Goal: Information Seeking & Learning: Understand process/instructions

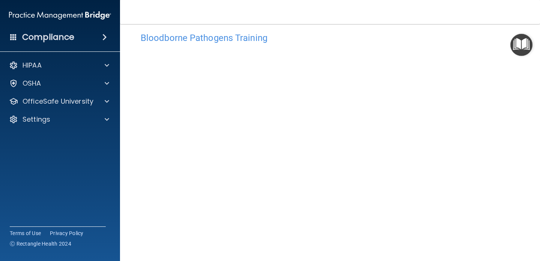
scroll to position [21, 0]
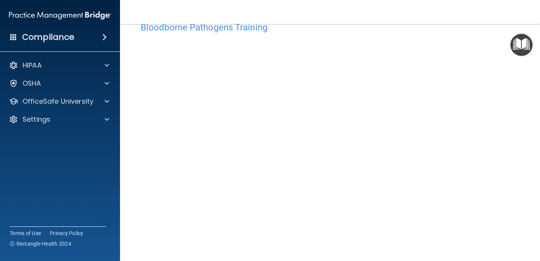
click at [523, 39] on img "Open Resource Center" at bounding box center [522, 45] width 22 height 22
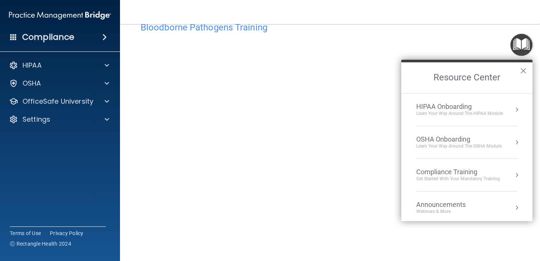
click at [523, 70] on button "×" at bounding box center [523, 71] width 7 height 12
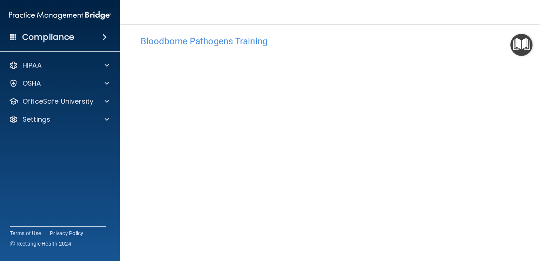
scroll to position [0, 0]
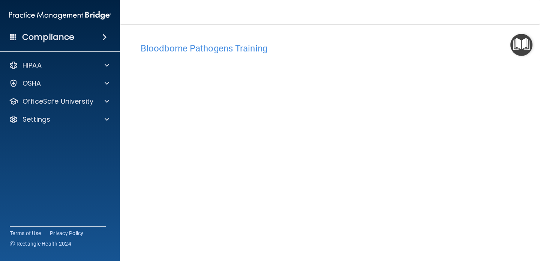
click at [415, 50] on h4 "Bloodborne Pathogens Training" at bounding box center [330, 49] width 379 height 10
click at [209, 49] on h4 "Bloodborne Pathogens Training" at bounding box center [330, 49] width 379 height 10
click at [517, 50] on img "Open Resource Center" at bounding box center [522, 45] width 22 height 22
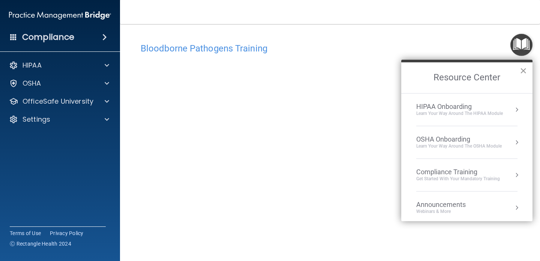
click at [523, 71] on button "×" at bounding box center [523, 71] width 7 height 12
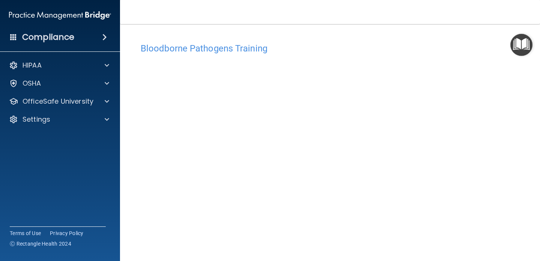
click at [519, 29] on main "Bloodborne Pathogens Training This course doesn’t expire until [DATE]. Are you …" at bounding box center [330, 142] width 420 height 237
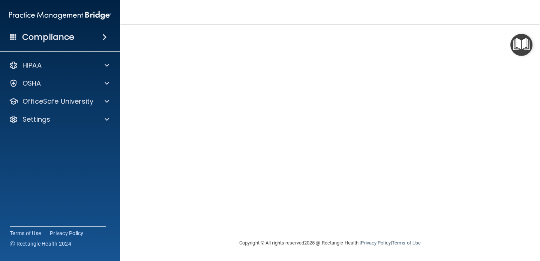
scroll to position [11, 0]
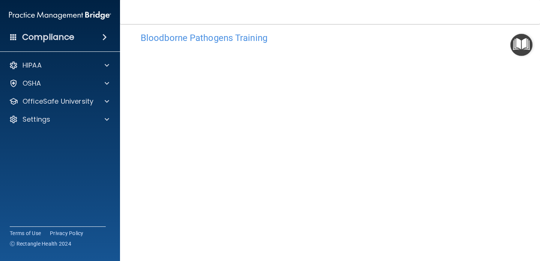
click at [523, 39] on img "Open Resource Center" at bounding box center [522, 45] width 22 height 22
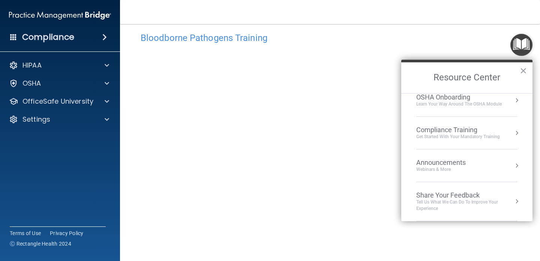
scroll to position [0, 0]
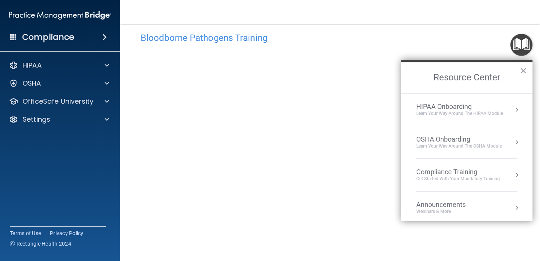
click at [528, 68] on h2 "Resource Center" at bounding box center [466, 77] width 131 height 31
click at [524, 69] on button "×" at bounding box center [523, 71] width 7 height 12
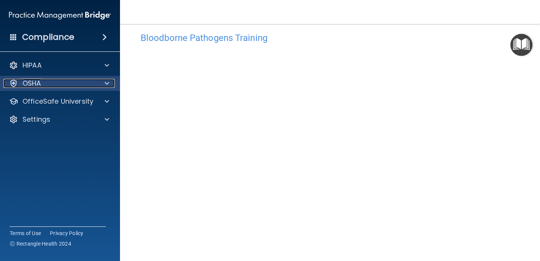
click at [45, 80] on div "OSHA" at bounding box center [49, 83] width 93 height 9
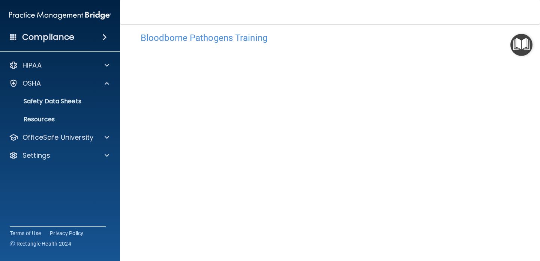
click at [361, 27] on div "Bloodborne Pathogens Training This course doesn’t expire until [DATE]. Are you …" at bounding box center [330, 151] width 390 height 260
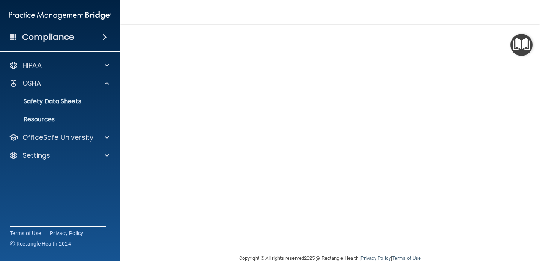
scroll to position [11, 0]
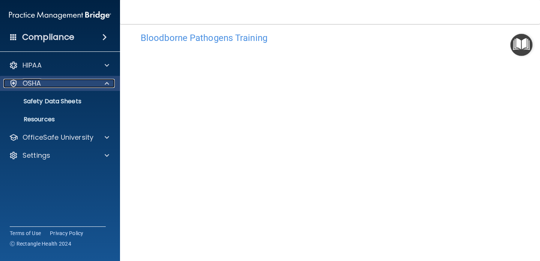
click at [44, 84] on div "OSHA" at bounding box center [49, 83] width 93 height 9
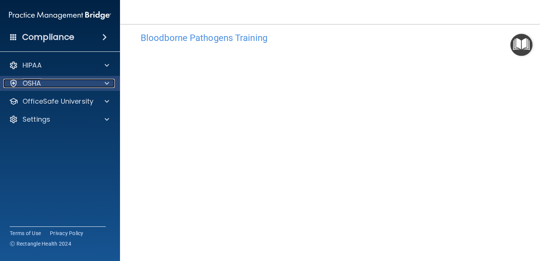
click at [44, 84] on div "OSHA" at bounding box center [49, 83] width 93 height 9
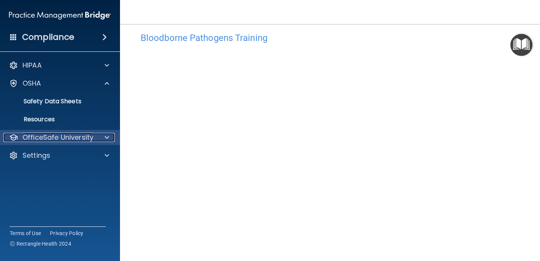
click at [48, 135] on p "OfficeSafe University" at bounding box center [58, 137] width 71 height 9
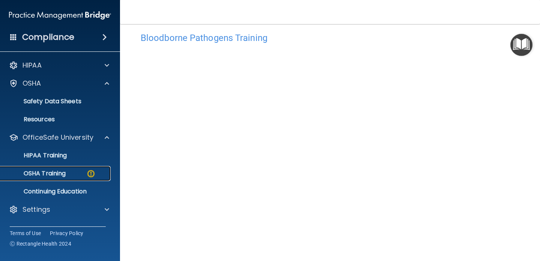
click at [52, 171] on p "OSHA Training" at bounding box center [35, 174] width 61 height 8
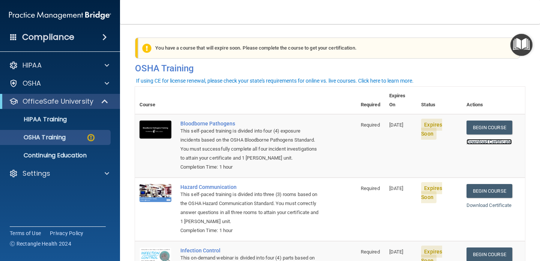
click at [484, 139] on link "Download Certificate" at bounding box center [489, 142] width 45 height 6
click at [507, 120] on link "Begin Course" at bounding box center [490, 127] width 46 height 14
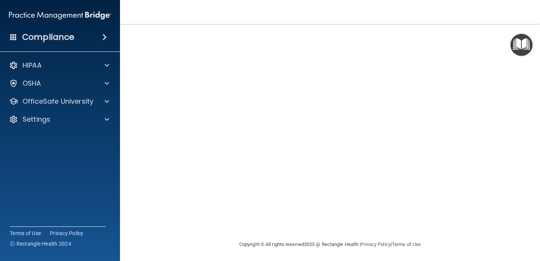
scroll to position [60, 0]
click at [437, 229] on div "Bloodborne Pathogens Training This course doesn’t expire until [DATE]. Are you …" at bounding box center [330, 109] width 390 height 260
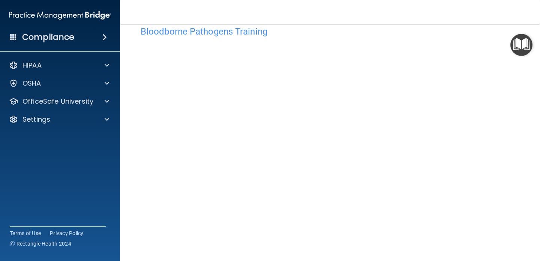
scroll to position [22, 0]
